Goal: Task Accomplishment & Management: Manage account settings

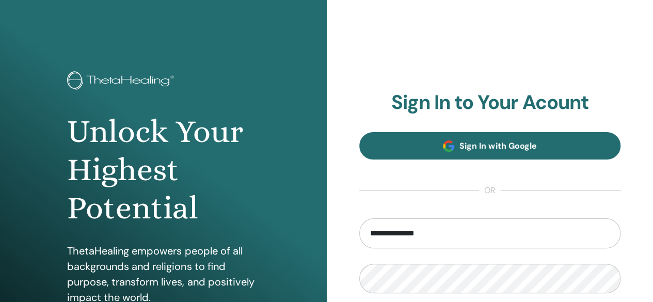
type input "**********"
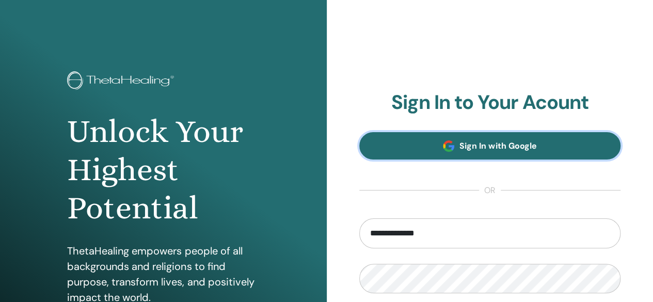
click at [481, 147] on span "Sign In with Google" at bounding box center [498, 145] width 77 height 11
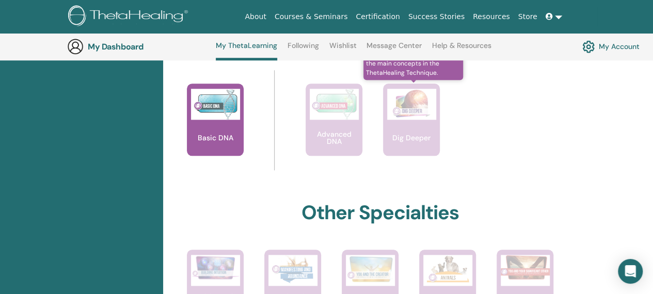
scroll to position [388, 0]
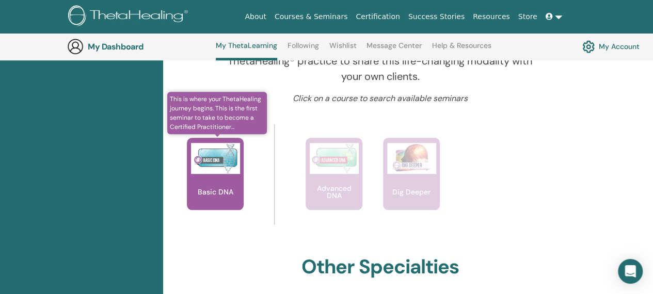
click at [212, 160] on img at bounding box center [215, 158] width 49 height 31
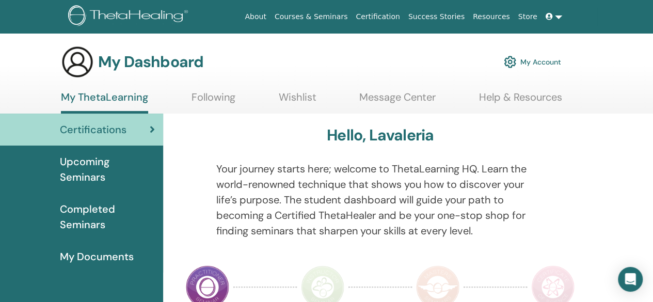
click at [542, 60] on link "My Account" at bounding box center [532, 62] width 57 height 23
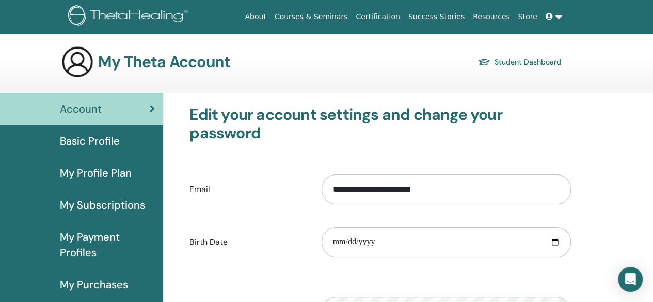
click at [556, 17] on link at bounding box center [554, 16] width 25 height 19
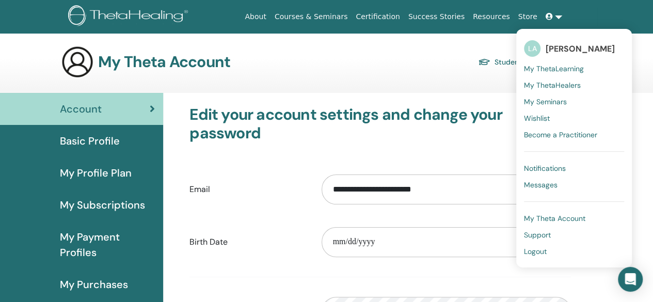
click at [543, 247] on span "Logout" at bounding box center [535, 251] width 23 height 9
